Goal: Navigation & Orientation: Find specific page/section

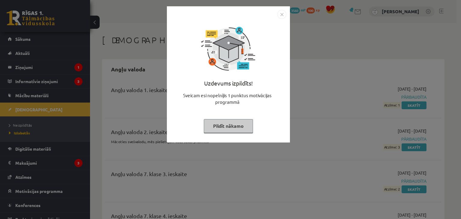
click at [147, 102] on div "Uzdevums izpildīts! Sveicam esi nopelnījis 1 punktus motivācijas programmā Pild…" at bounding box center [230, 109] width 461 height 219
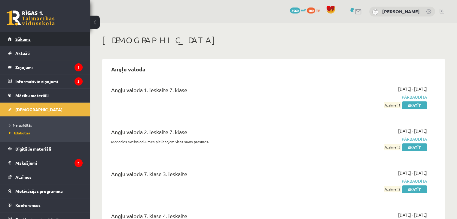
click at [29, 35] on link "Sākums" at bounding box center [45, 39] width 75 height 14
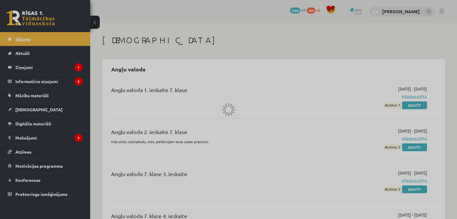
click at [29, 35] on div at bounding box center [228, 109] width 457 height 219
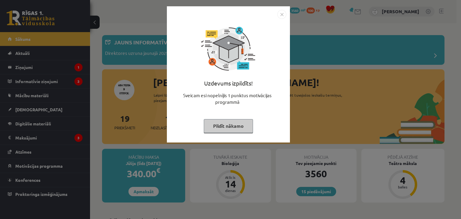
click at [283, 14] on img "Close" at bounding box center [281, 14] width 9 height 9
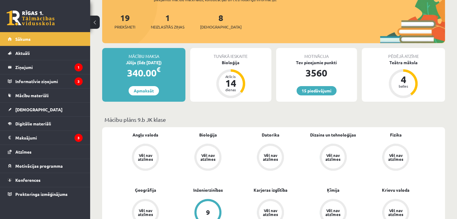
scroll to position [132, 0]
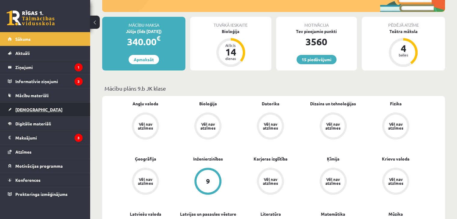
click at [21, 111] on span "[DEMOGRAPHIC_DATA]" at bounding box center [38, 109] width 47 height 5
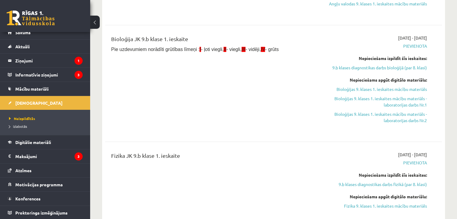
scroll to position [312, 0]
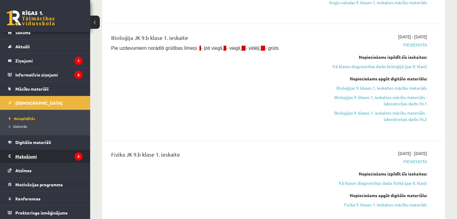
click at [31, 153] on legend "Maksājumi 3" at bounding box center [48, 157] width 67 height 14
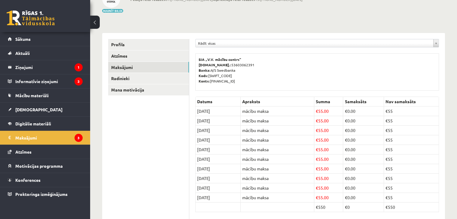
scroll to position [71, 0]
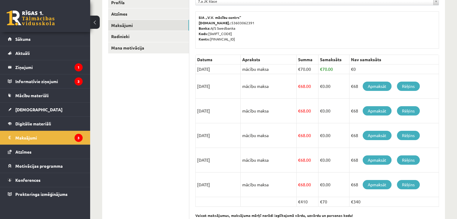
scroll to position [83, 0]
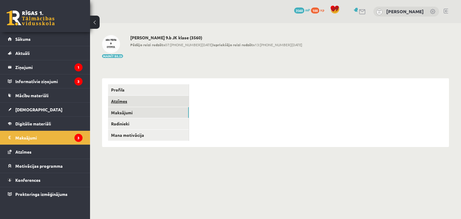
click at [146, 105] on link "Atzīmes" at bounding box center [148, 101] width 81 height 11
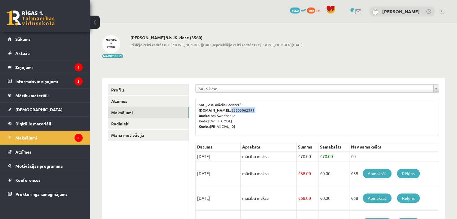
click at [448, 112] on div "**********" at bounding box center [273, 175] width 367 height 304
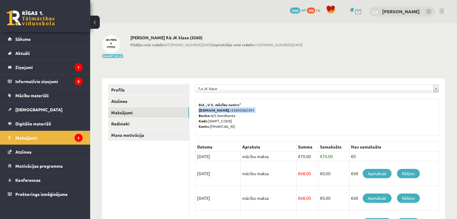
click at [448, 112] on div "**********" at bounding box center [273, 175] width 367 height 304
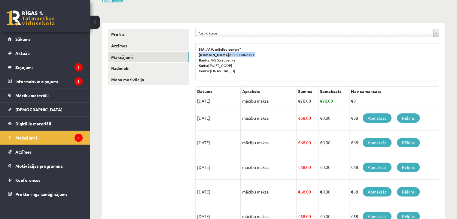
scroll to position [60, 0]
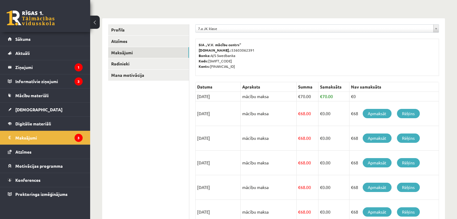
click at [443, 76] on div "**********" at bounding box center [316, 136] width 255 height 237
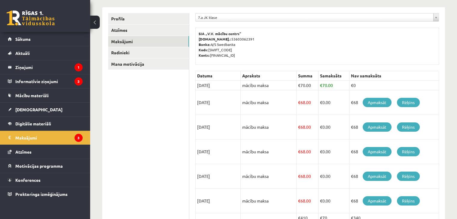
scroll to position [59, 0]
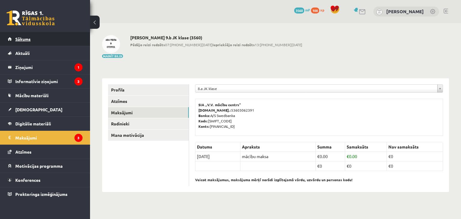
click at [27, 38] on span "Sākums" at bounding box center [22, 38] width 15 height 5
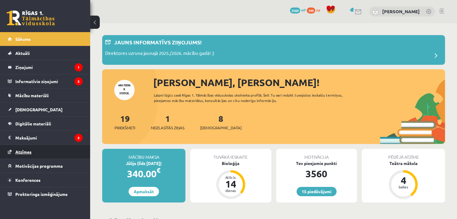
click at [43, 153] on link "Atzīmes" at bounding box center [45, 152] width 75 height 14
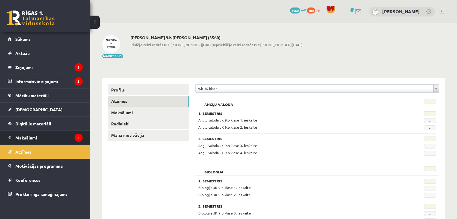
click at [42, 134] on legend "Maksājumi 3" at bounding box center [48, 138] width 67 height 14
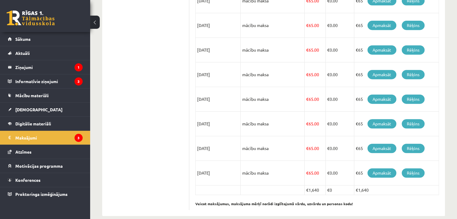
scroll to position [258, 0]
